Goal: Task Accomplishment & Management: Manage account settings

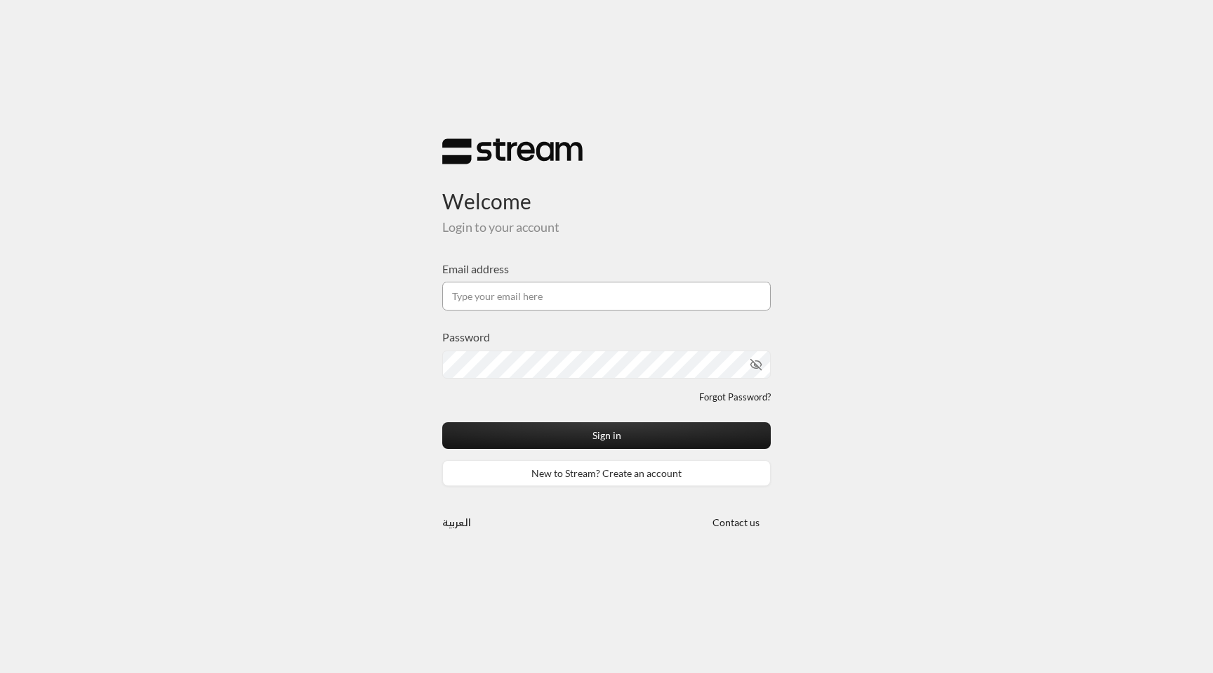
type input "[EMAIL_ADDRESS][DOMAIN_NAME]"
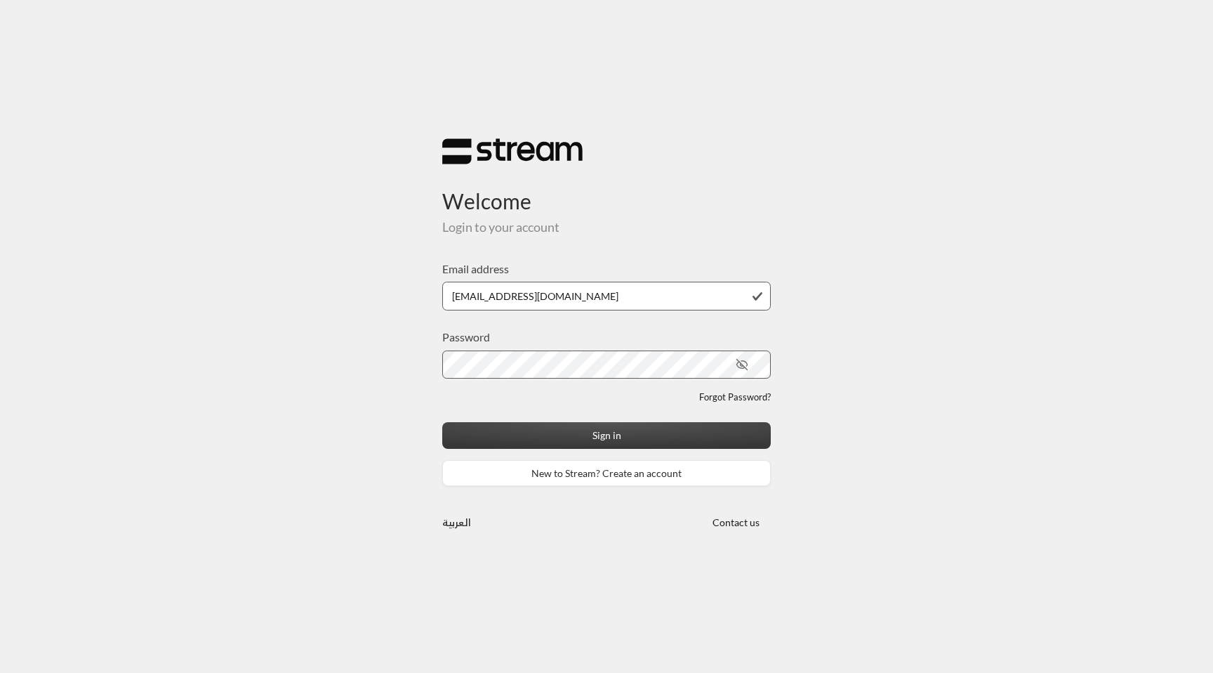
click at [593, 445] on button "Sign in" at bounding box center [606, 435] width 329 height 26
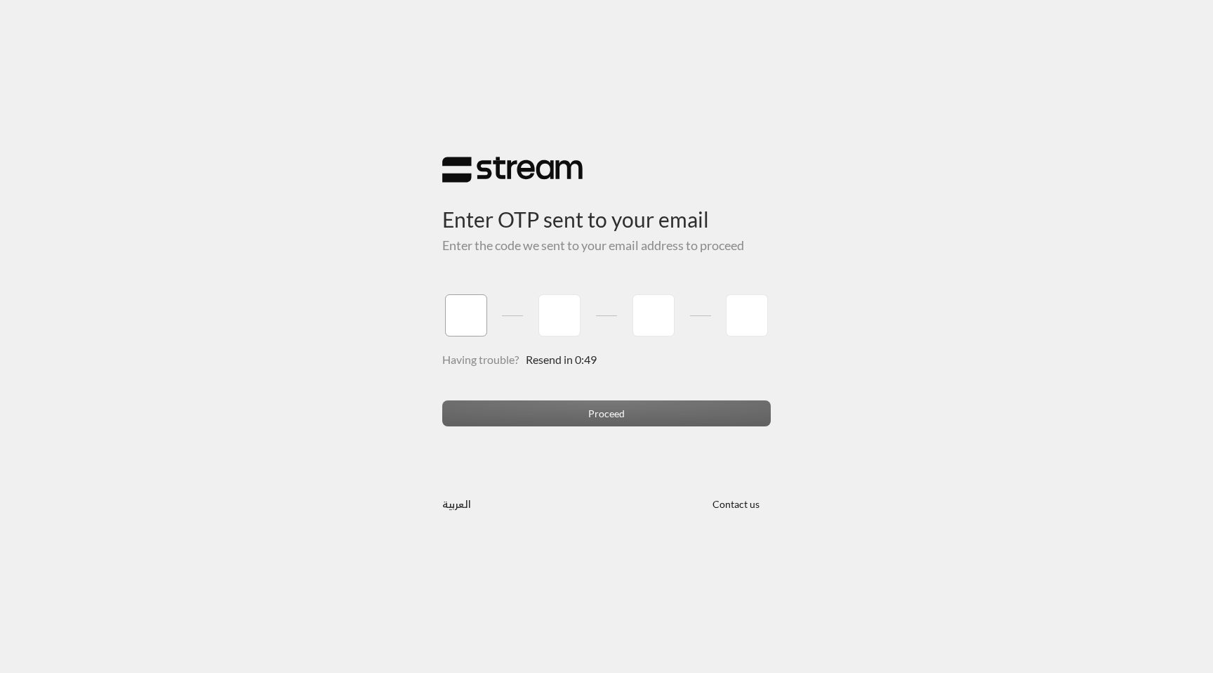
paste input "3"
type input "3"
type input "2"
type input "3"
type input "4"
